Goal: Task Accomplishment & Management: Complete application form

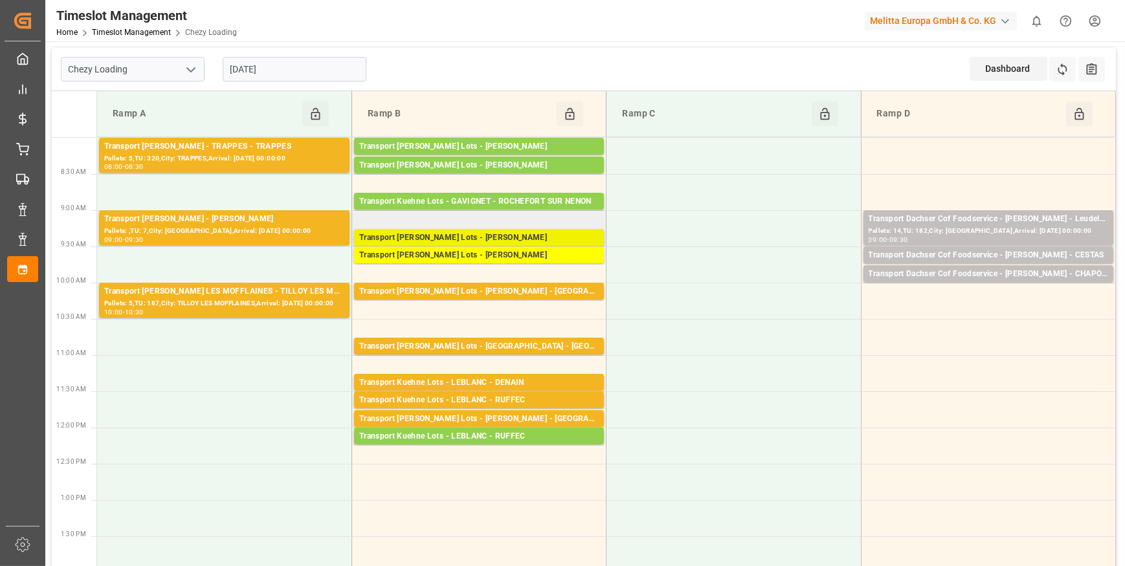
click at [448, 236] on div "Transport [PERSON_NAME] Lots - [PERSON_NAME]" at bounding box center [478, 238] width 239 height 13
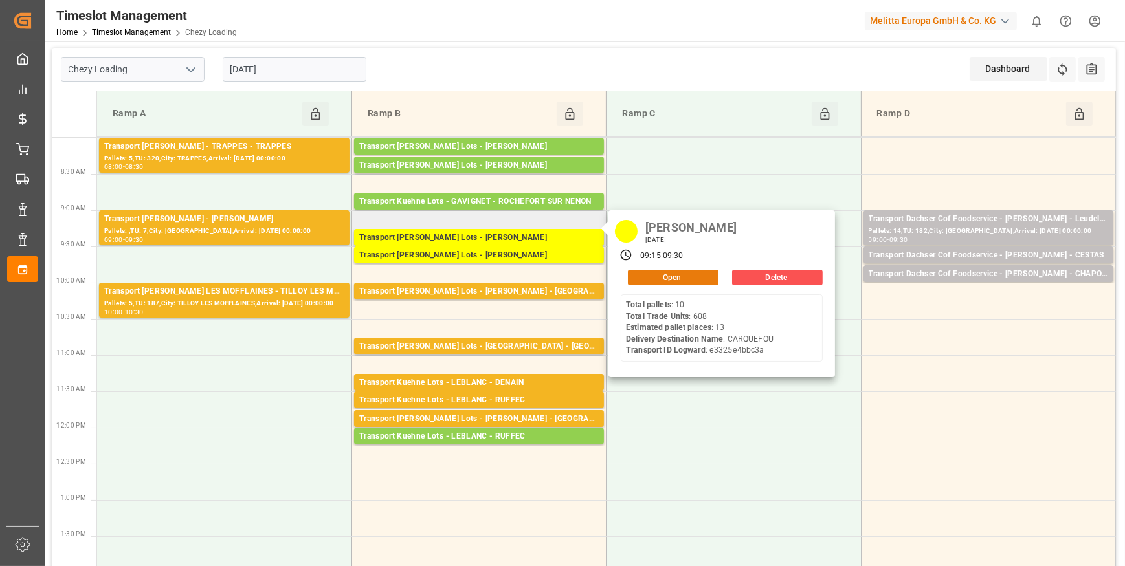
click at [652, 275] on button "Open" at bounding box center [673, 278] width 91 height 16
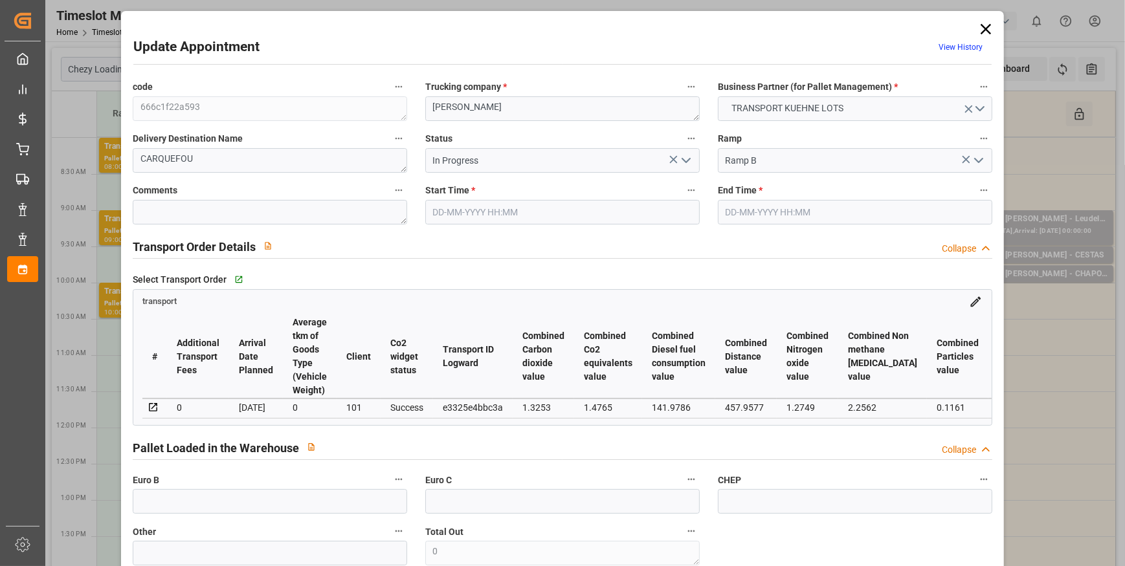
type input "13"
type input "477.49"
type input "0"
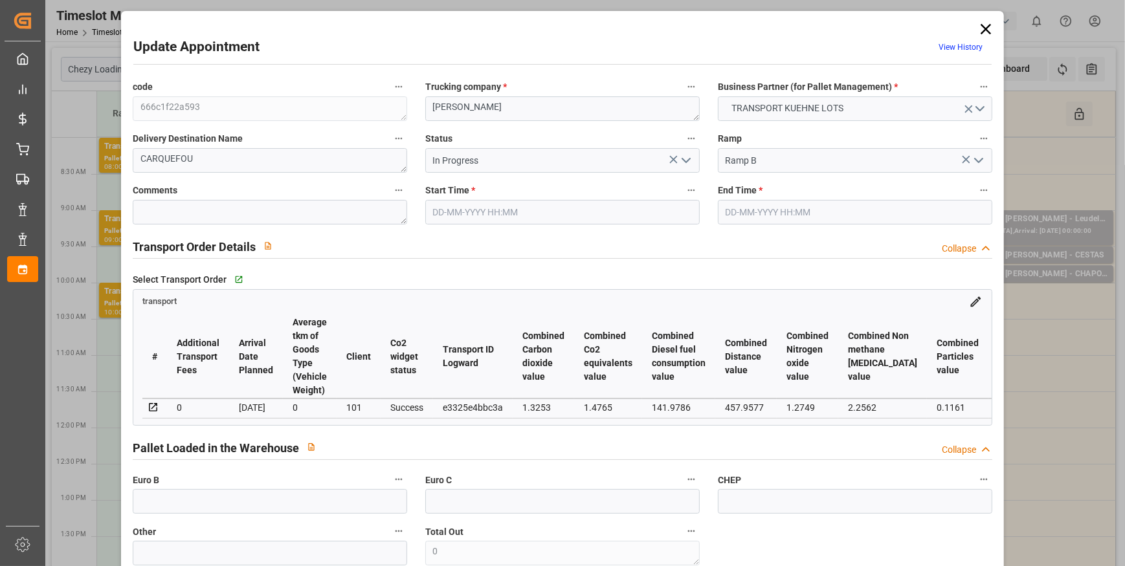
type input "477.49"
type input "0"
type input "5116.152"
type input "6156"
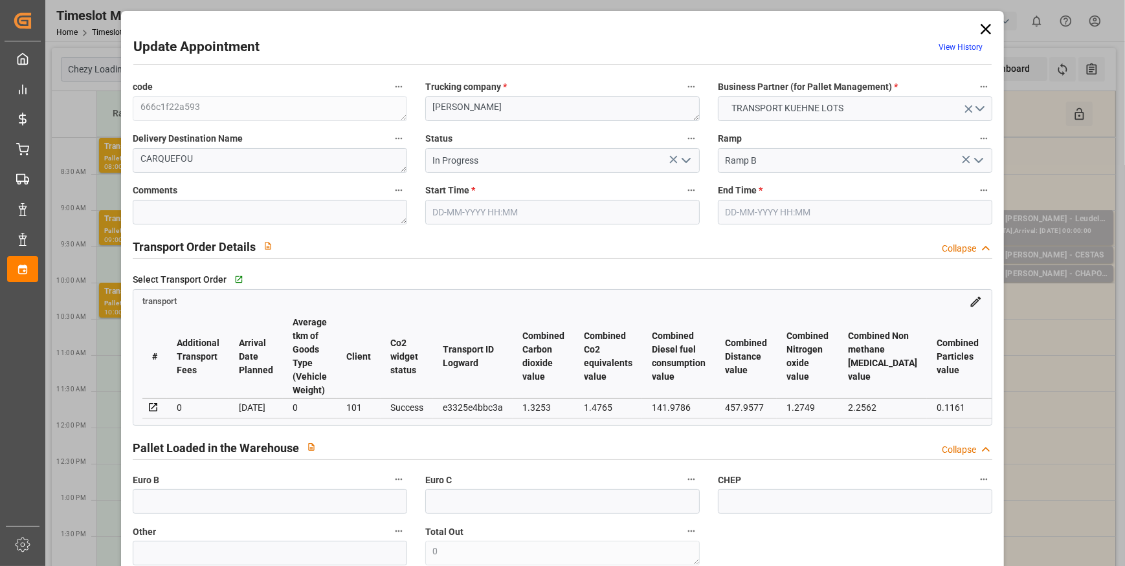
type input "15939.6"
type input "44"
type input "10"
type input "608"
type input "14"
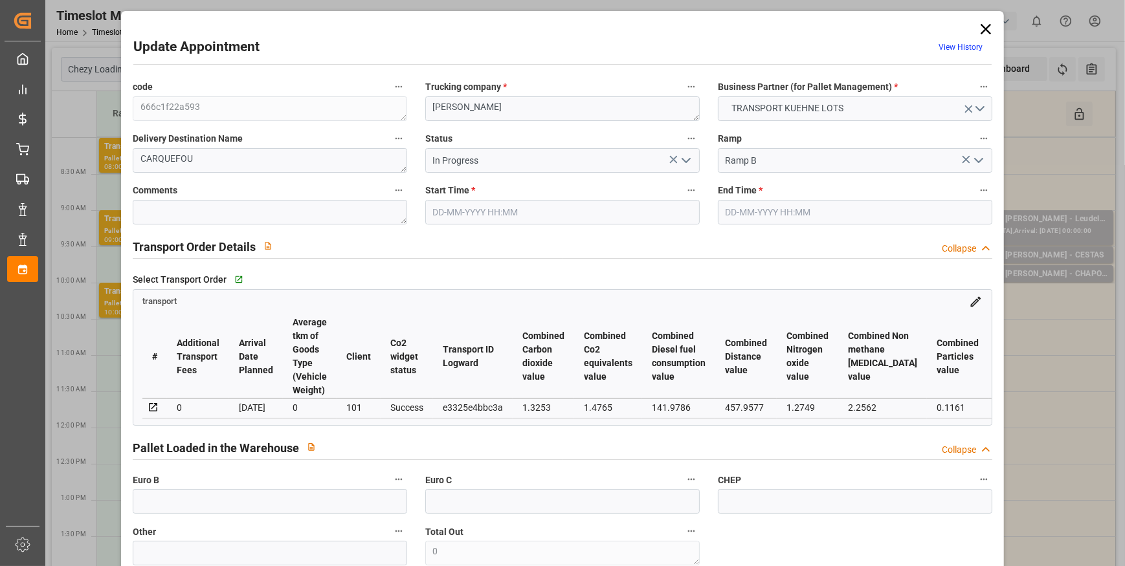
type input "101"
type input "5522.952"
type input "0"
type input "4710.8598"
type input "0"
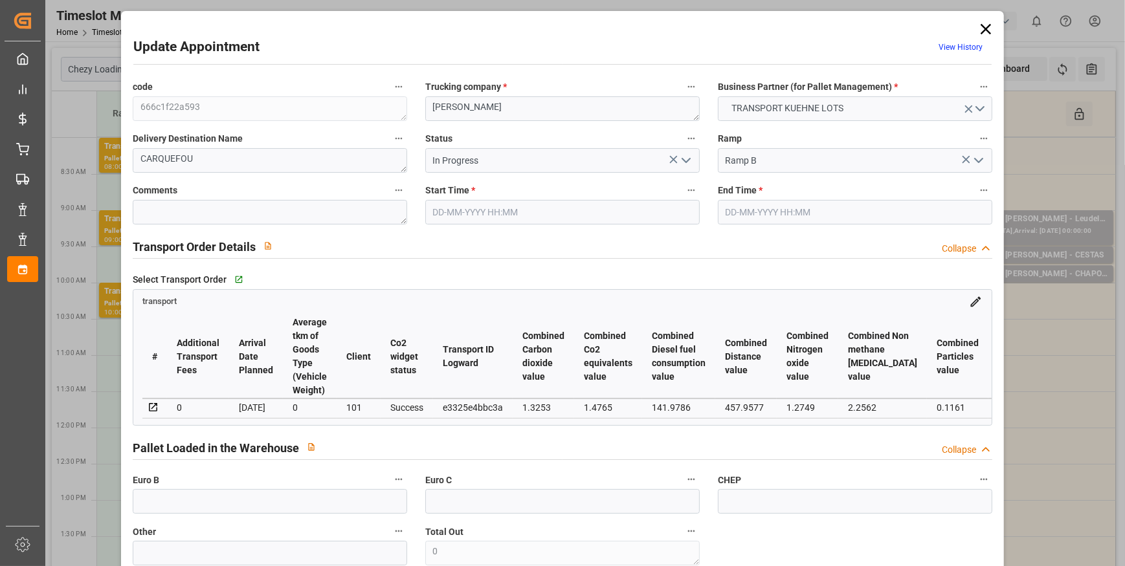
type input "0"
type input "21"
type input "35"
type input "[DATE] 09:15"
type input "[DATE] 09:30"
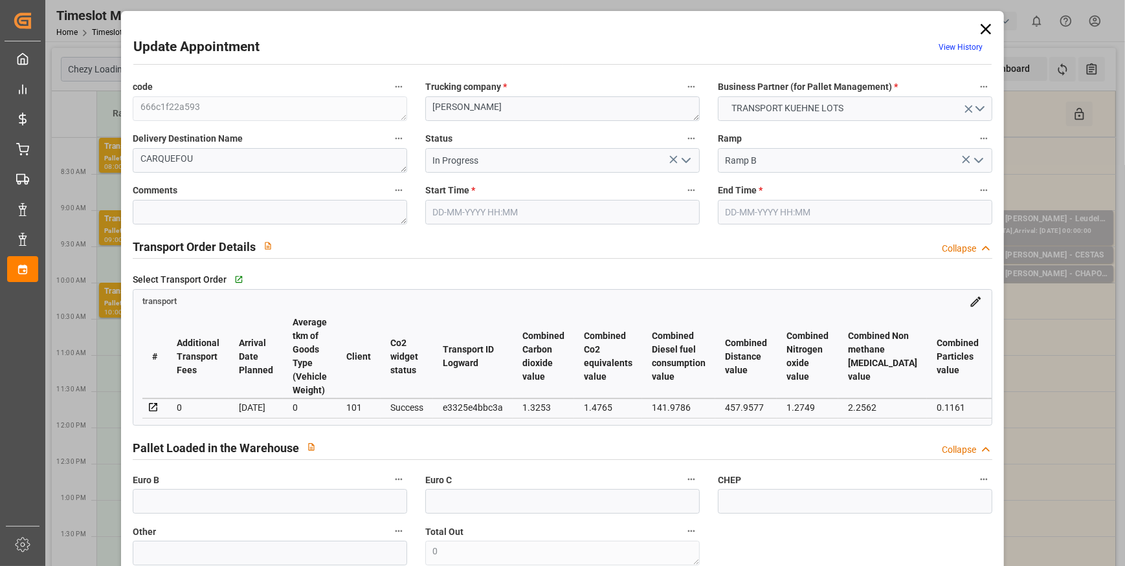
type input "[DATE] 15:17"
type input "[DATE] 11:18"
type input "[DATE]"
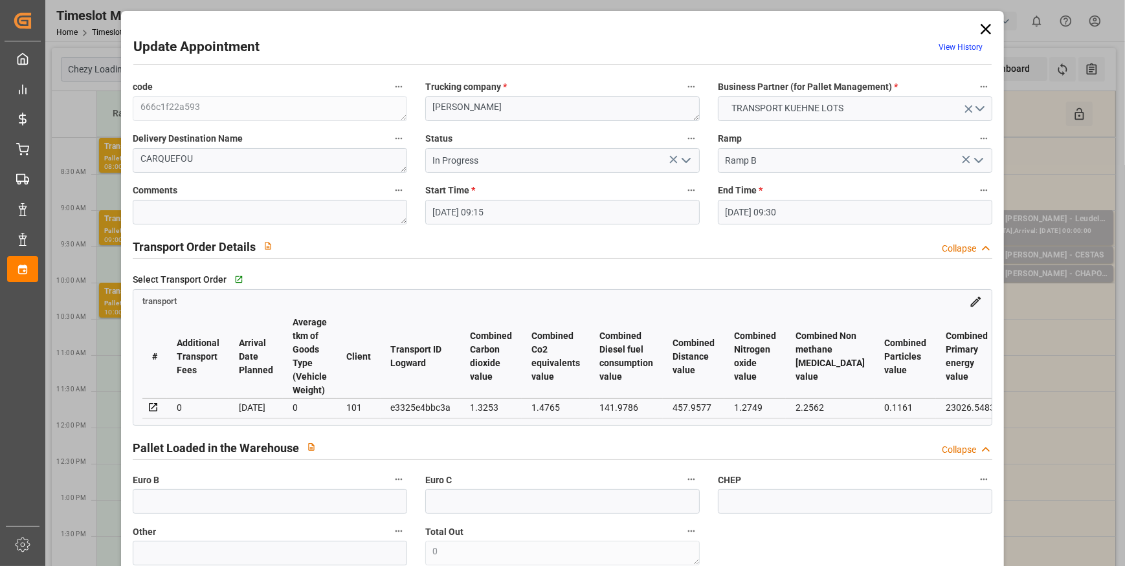
click at [679, 161] on icon "open menu" at bounding box center [686, 161] width 16 height 16
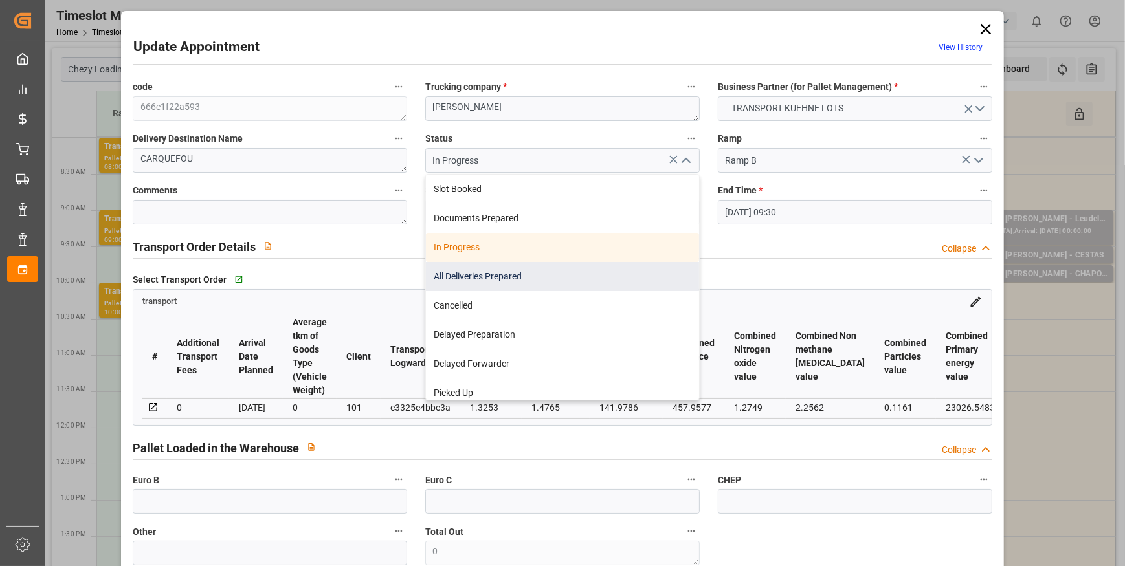
click at [477, 272] on div "All Deliveries Prepared" at bounding box center [562, 276] width 273 height 29
type input "All Deliveries Prepared"
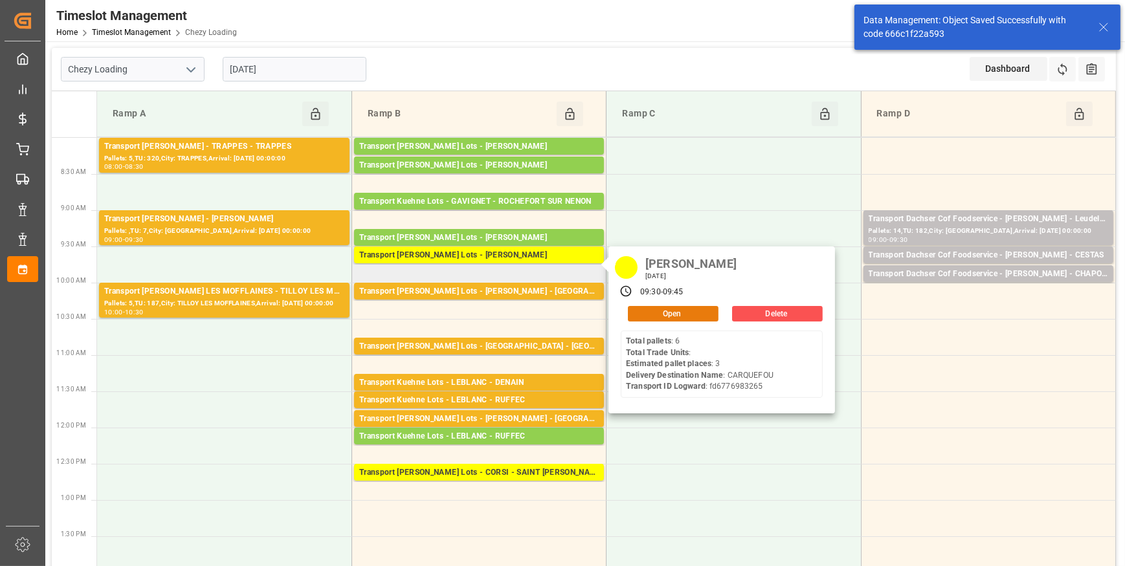
click at [651, 316] on button "Open" at bounding box center [673, 314] width 91 height 16
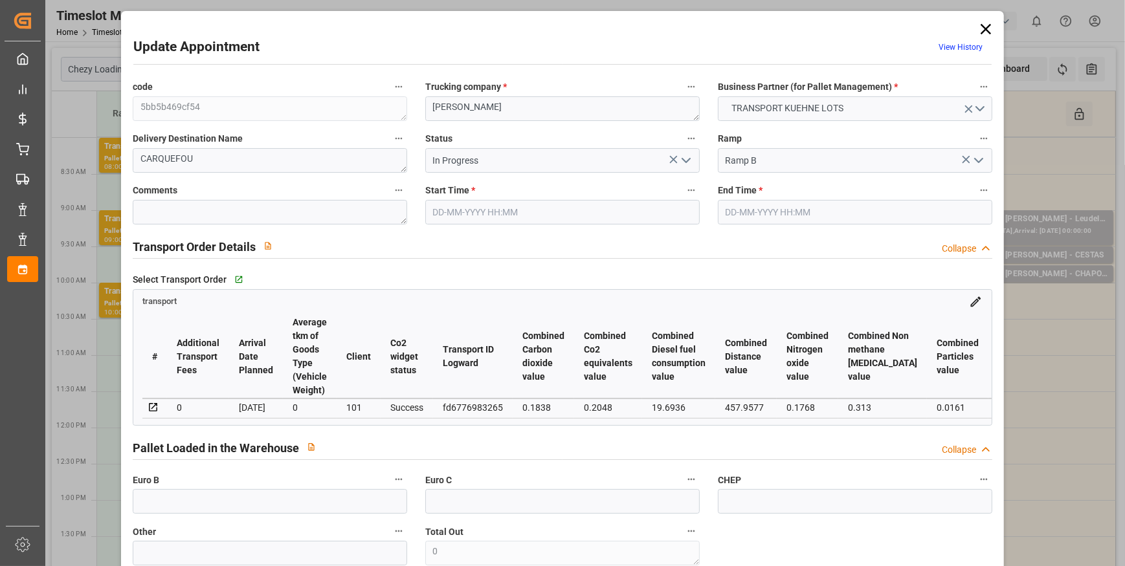
type input "3"
type input "214.09"
type input "0"
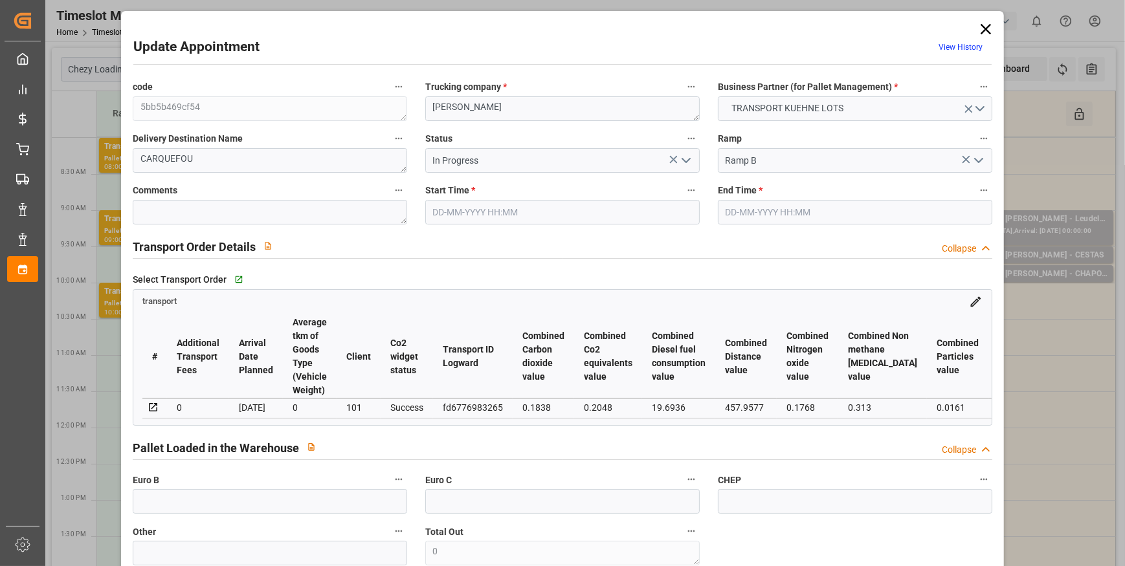
type input "214.09"
type input "0"
type input "597.392"
type input "946"
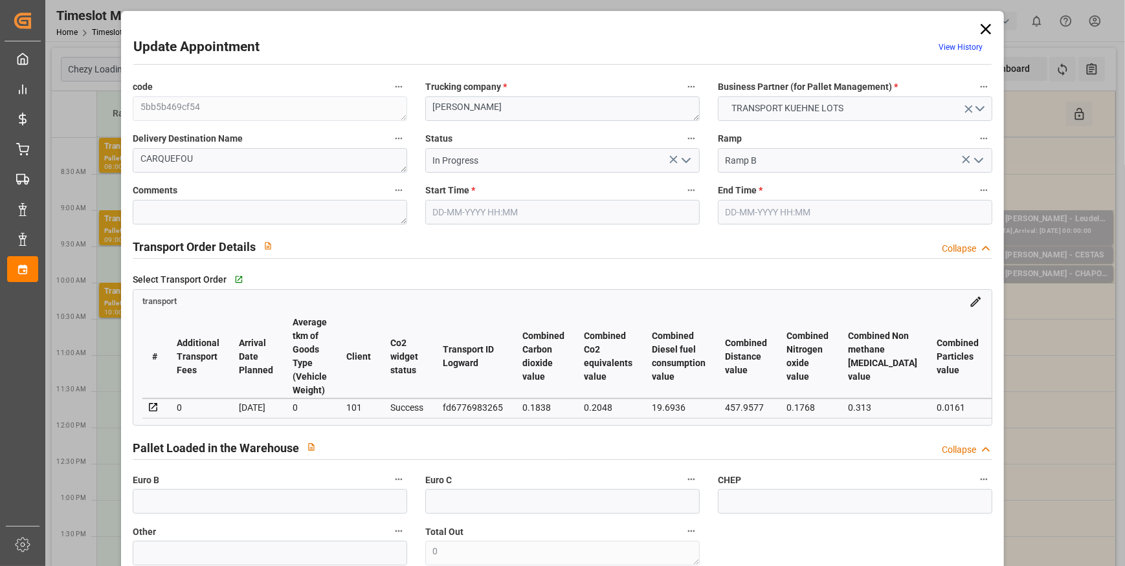
type input "3770.912"
type input "44"
type input "6"
type input "0"
type input "6"
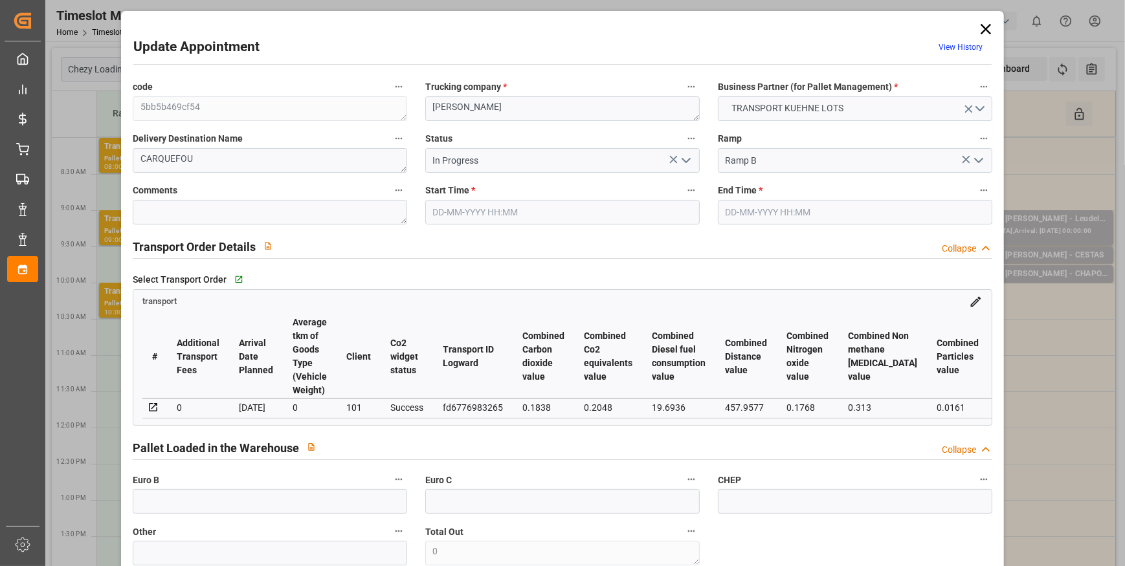
type input "101"
type input "766.08"
type input "0"
type input "4710.8598"
type input "0"
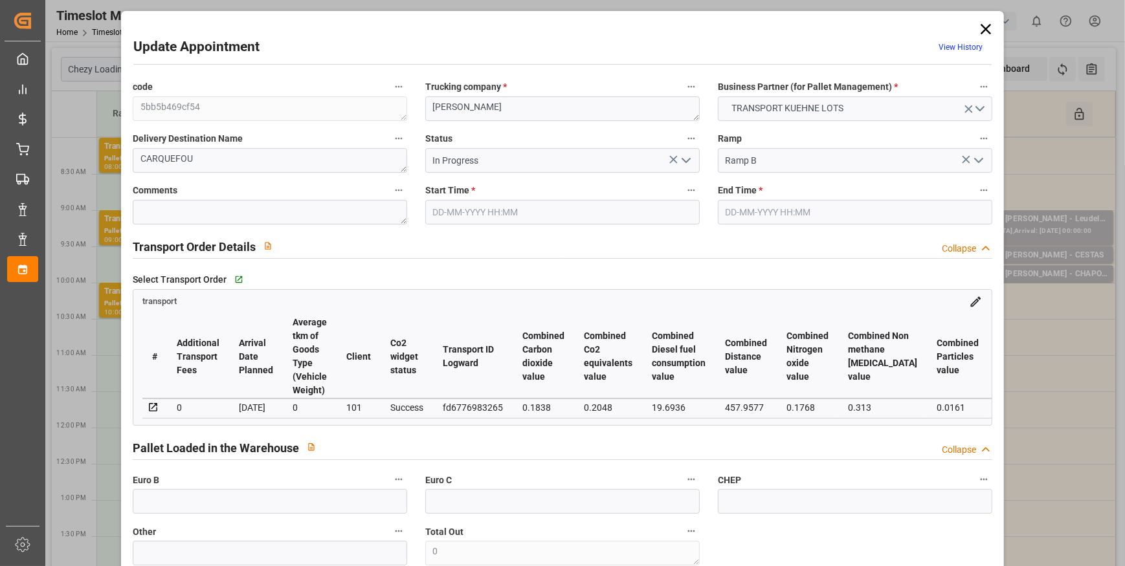
type input "0"
type input "21"
type input "35"
type input "[DATE] 09:30"
type input "[DATE] 09:45"
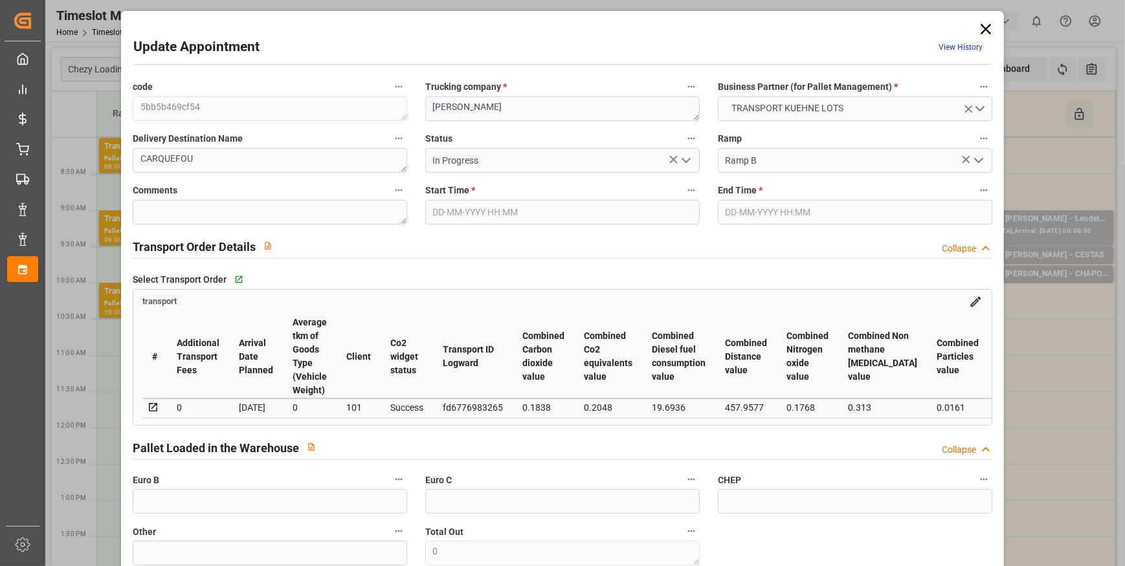
type input "[DATE] 15:18"
type input "[DATE] 11:20"
type input "[DATE]"
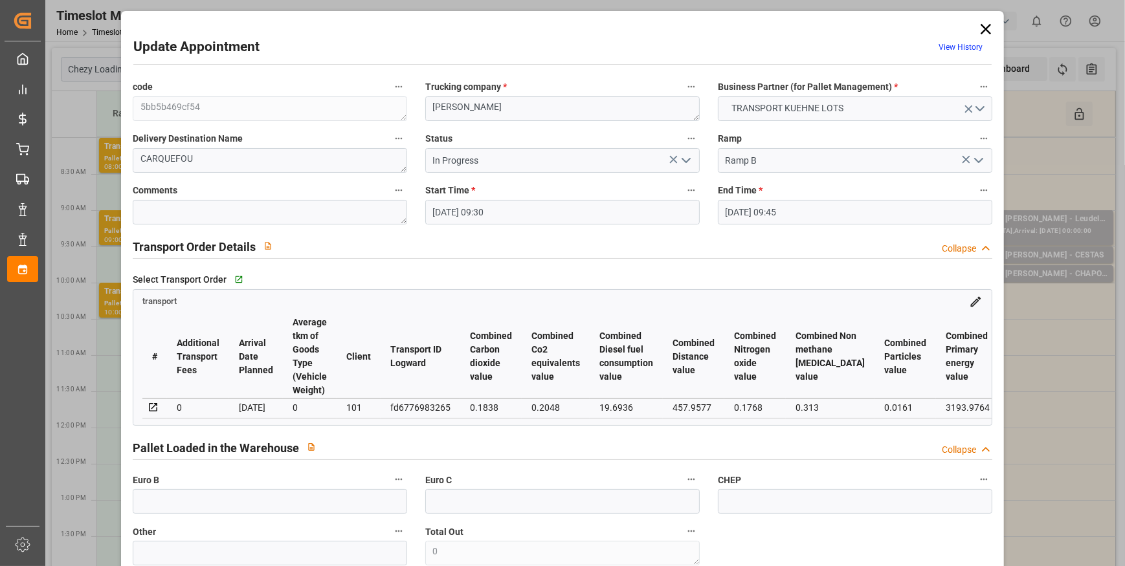
click at [685, 158] on icon "open menu" at bounding box center [686, 161] width 16 height 16
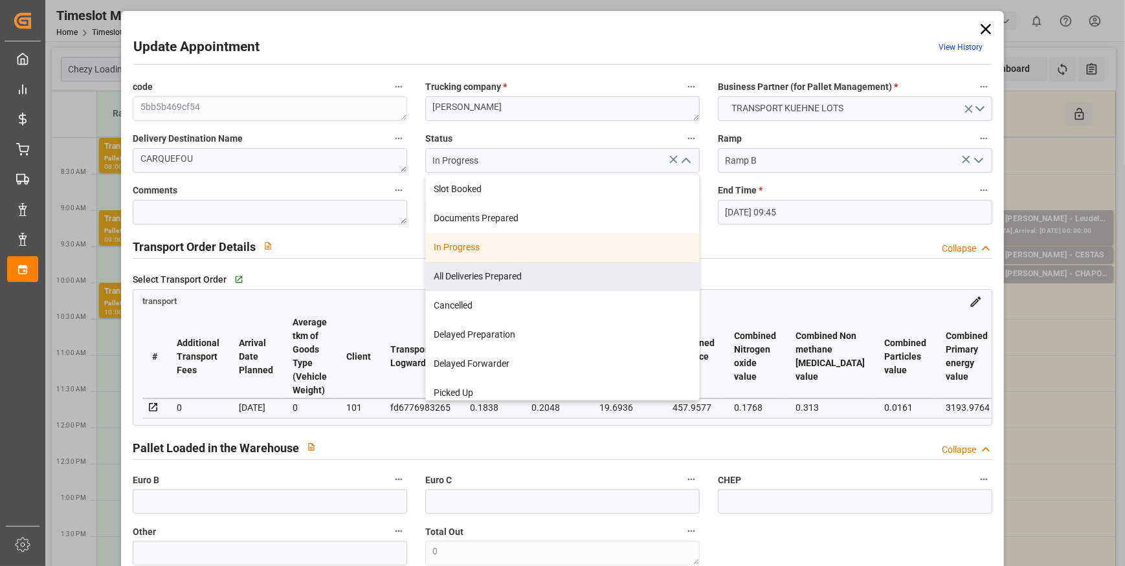
click at [486, 273] on div "All Deliveries Prepared" at bounding box center [562, 276] width 273 height 29
type input "All Deliveries Prepared"
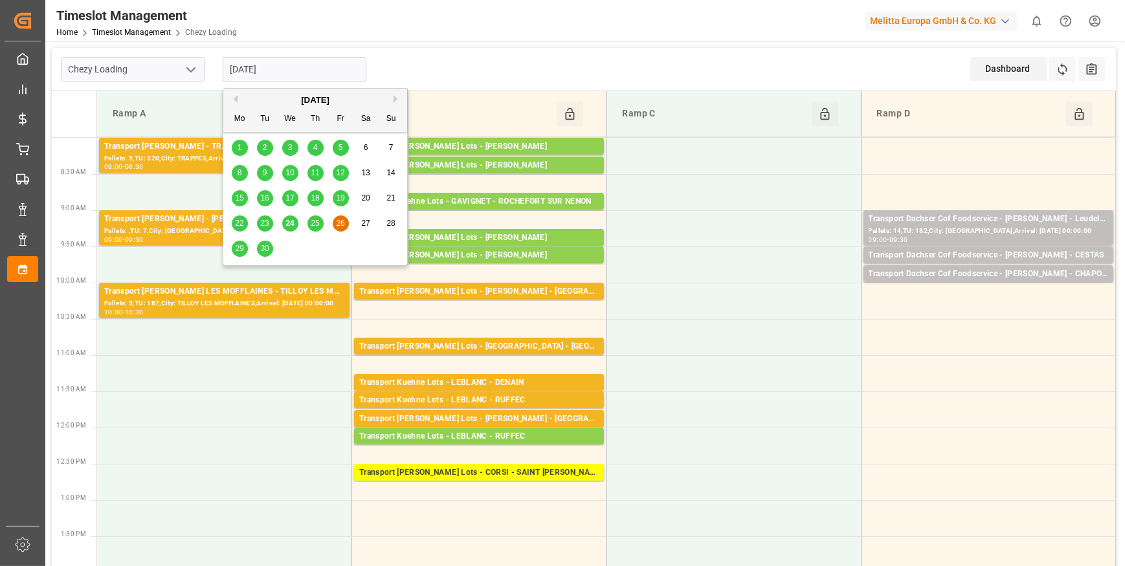
click at [290, 71] on input "[DATE]" at bounding box center [295, 69] width 144 height 25
click at [316, 219] on span "25" at bounding box center [315, 223] width 8 height 9
type input "[DATE]"
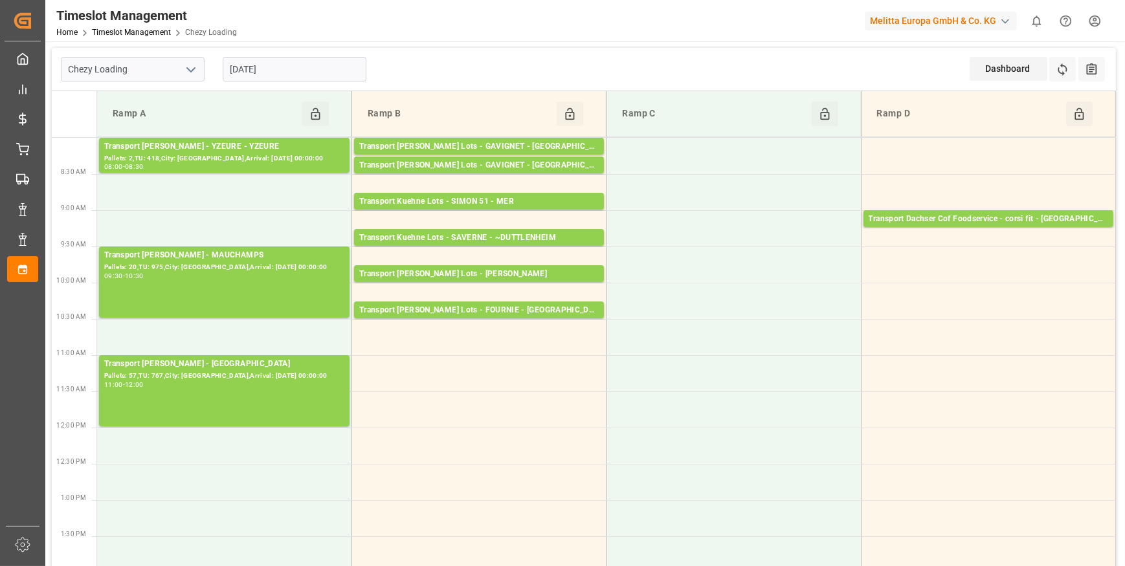
click at [307, 69] on input "[DATE]" at bounding box center [295, 69] width 144 height 25
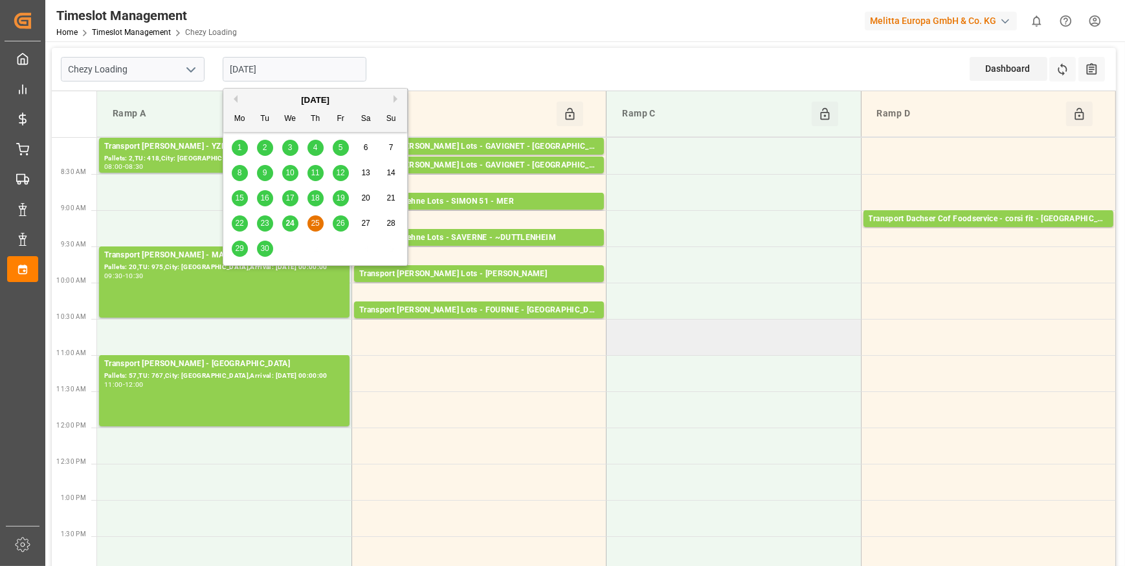
click at [724, 335] on td at bounding box center [733, 337] width 254 height 36
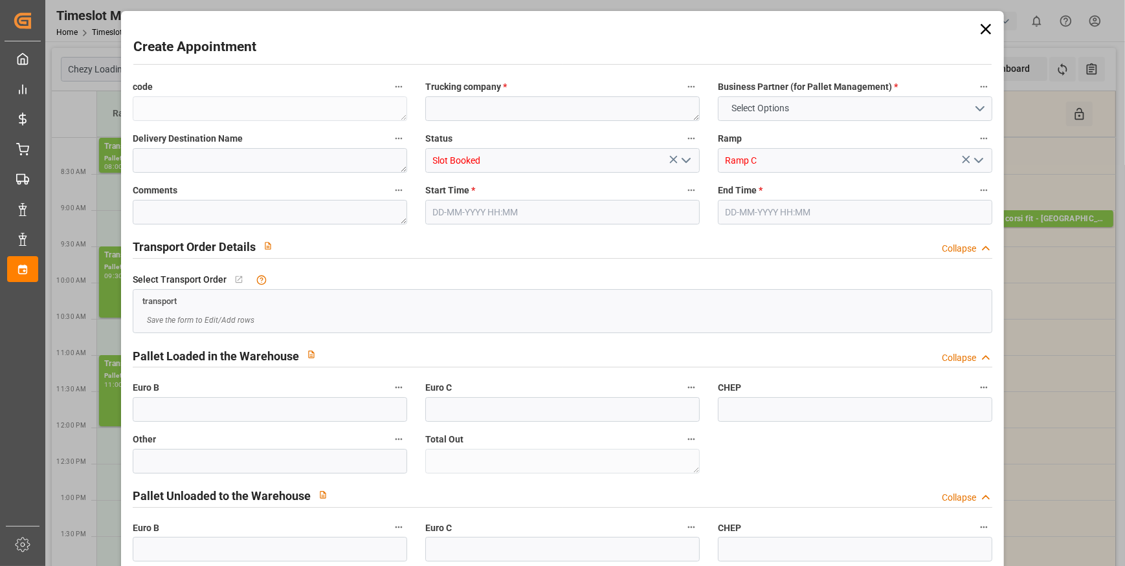
type input "0"
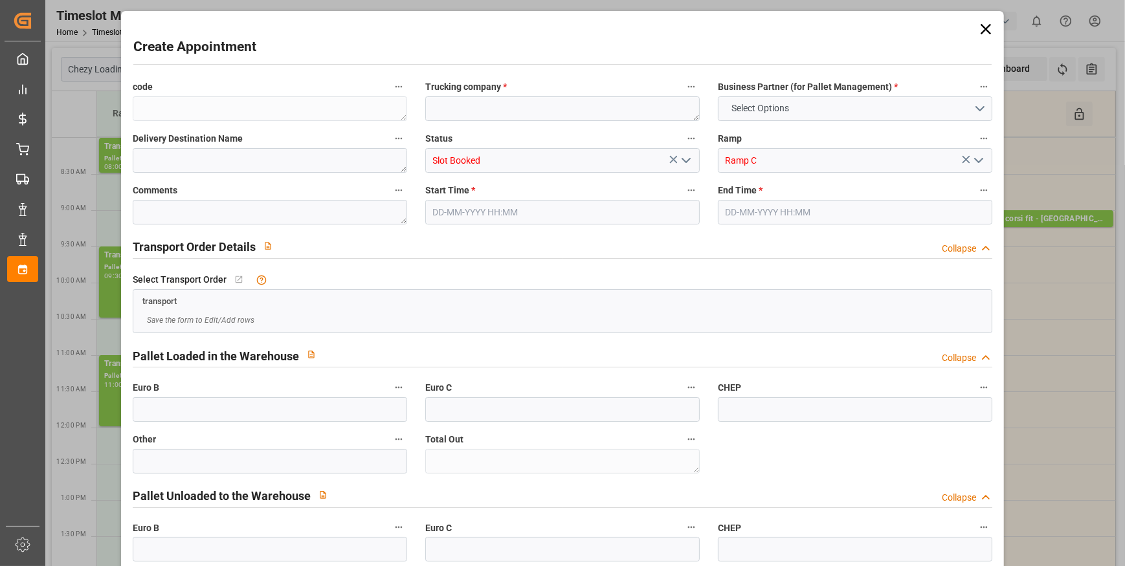
type input "0"
type input "[DATE] 10:30"
type input "[DATE] 11:00"
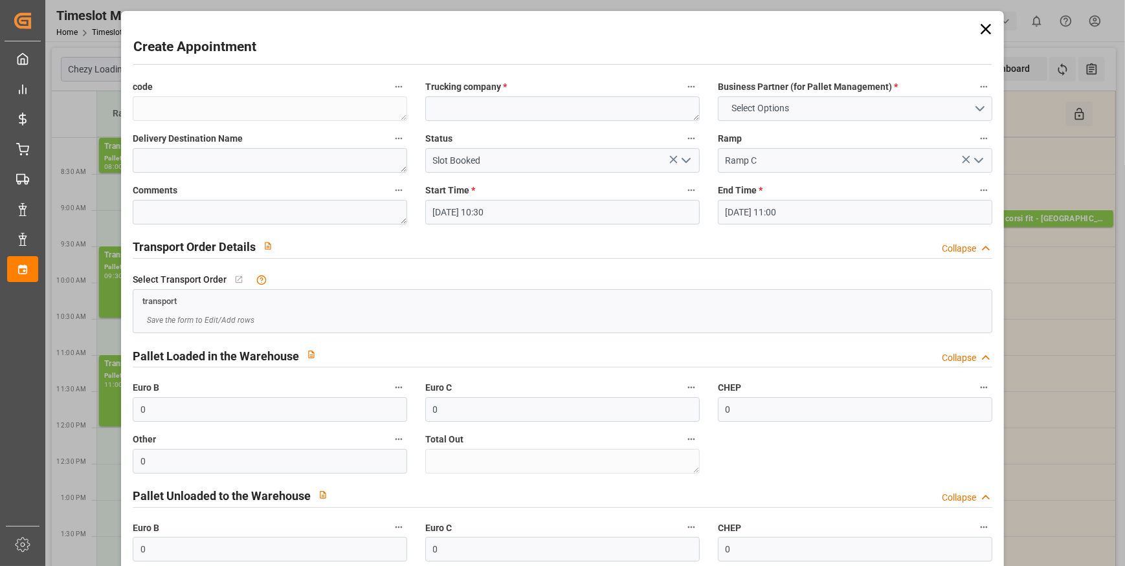
click at [989, 26] on icon at bounding box center [986, 29] width 18 height 18
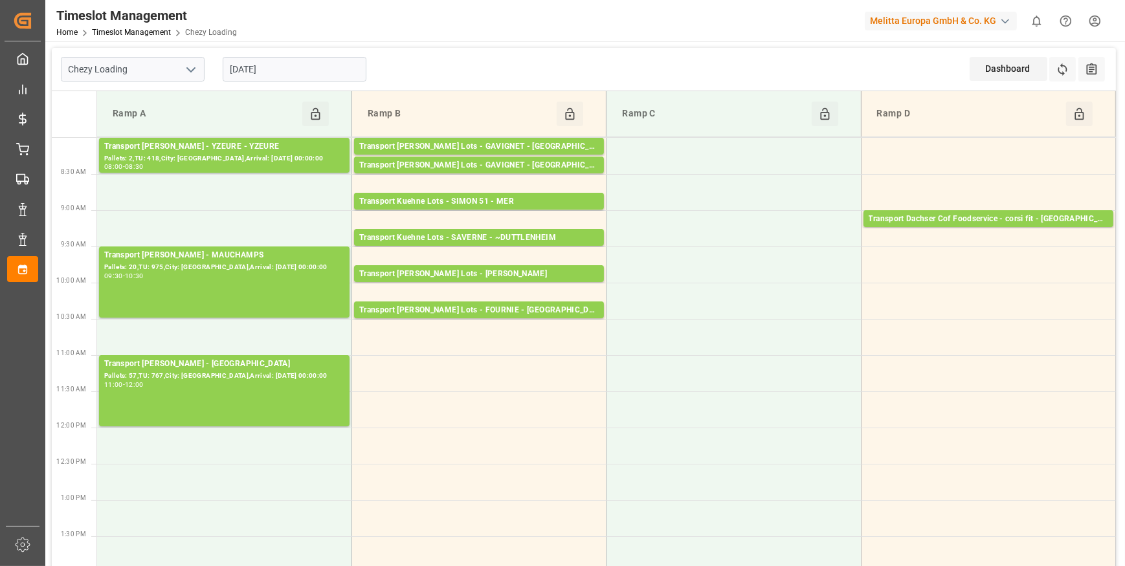
click at [313, 69] on input "[DATE]" at bounding box center [295, 69] width 144 height 25
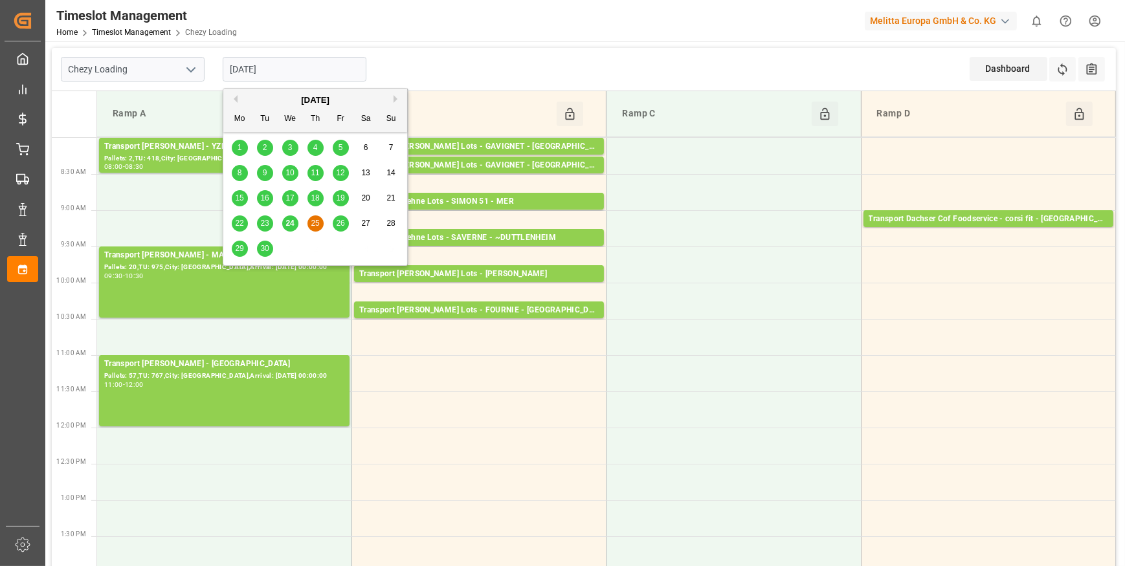
click at [343, 226] on span "26" at bounding box center [340, 223] width 8 height 9
type input "[DATE]"
